Goal: Use online tool/utility: Use online tool/utility

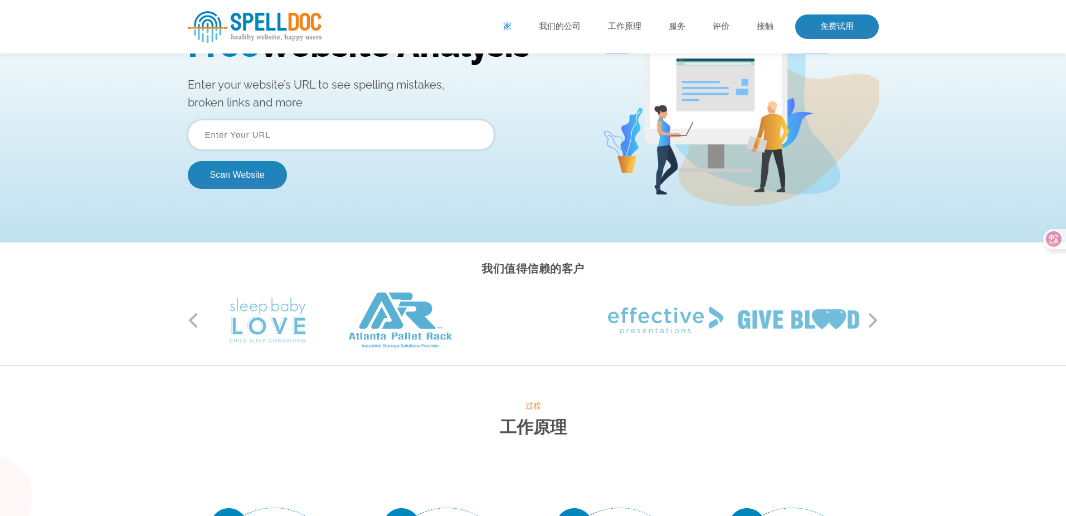
scroll to position [60, 0]
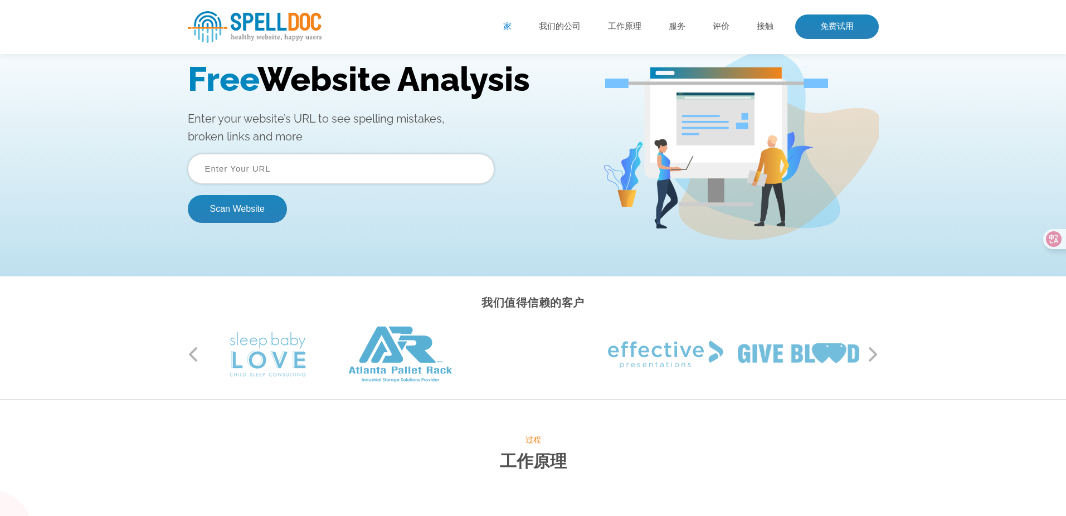
click at [271, 167] on input "text" at bounding box center [341, 169] width 306 height 30
paste input "[URL][DOMAIN_NAME]"
type input "[URL][DOMAIN_NAME]"
click at [241, 199] on button "Scan Website" at bounding box center [237, 209] width 99 height 28
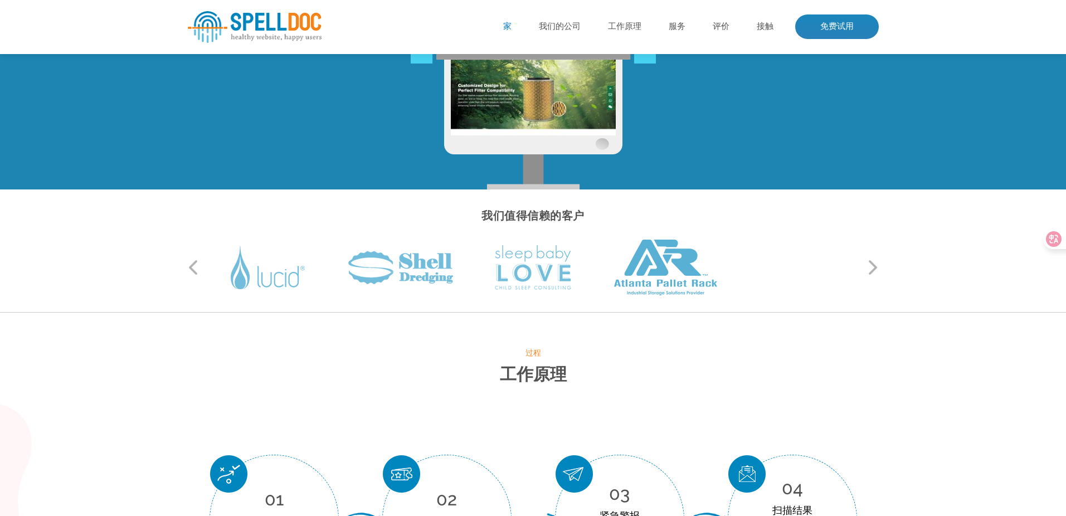
scroll to position [111, 0]
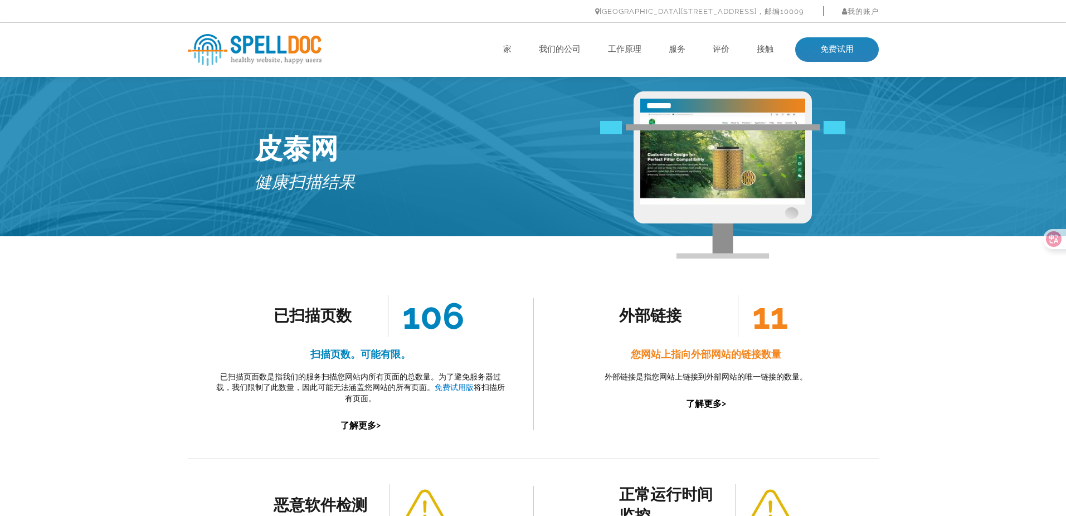
click at [307, 285] on div "已扫描页数 106 扫描页数。可能有限。 已扫描页面数是指我们的服务扫描您网站内所有页面的总数量。为了避免服务器过载，我们限制了此数量，因此可能无法涵盖您网站…" at bounding box center [360, 364] width 345 height 189
click at [297, 334] on ul "已扫描页数 106" at bounding box center [360, 316] width 174 height 42
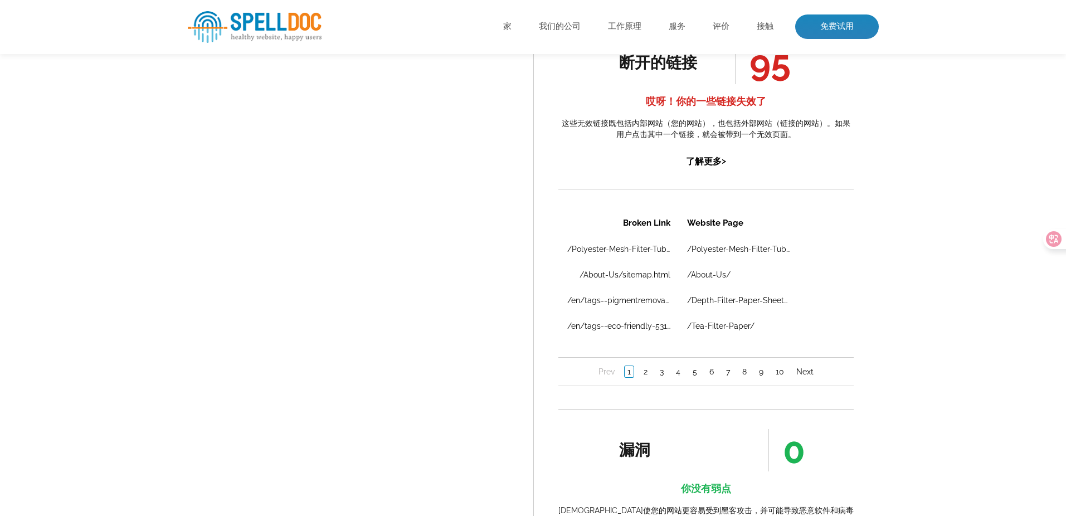
scroll to position [1185, 0]
